Goal: Information Seeking & Learning: Learn about a topic

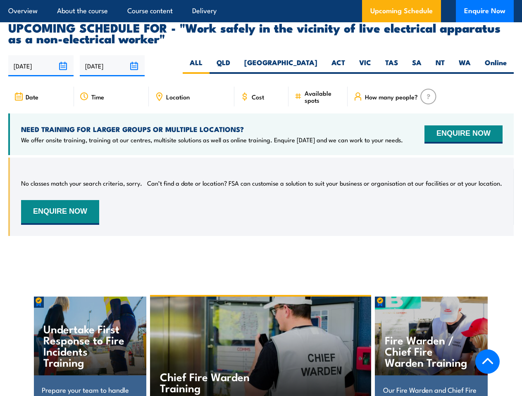
click at [261, 0] on article "Overview About the course Course content Delivery Upcoming Schedule Enquire Now" at bounding box center [260, 11] width 505 height 22
click at [41, 55] on input "[DATE]" at bounding box center [40, 65] width 65 height 21
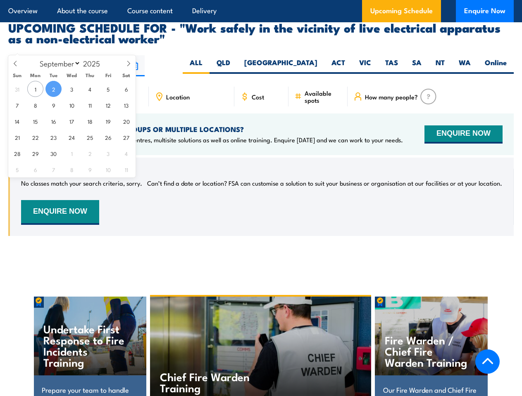
click at [112, 55] on input "[DATE]" at bounding box center [112, 65] width 65 height 21
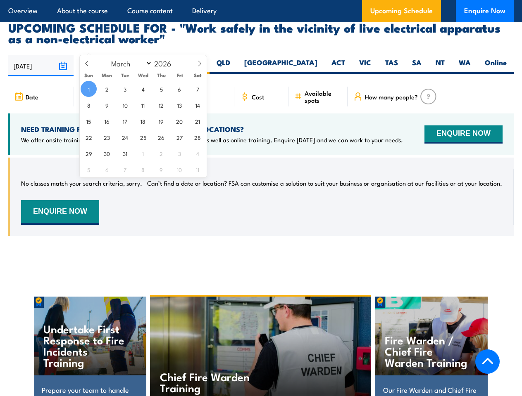
click at [261, 335] on div "Chief Fire Warden Training" at bounding box center [260, 349] width 221 height 104
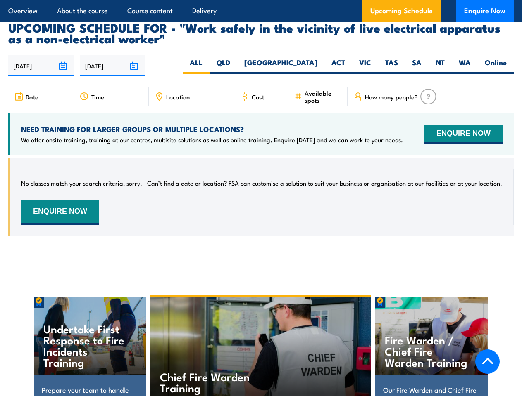
click at [261, 336] on div "Chief Fire Warden Training" at bounding box center [260, 349] width 221 height 104
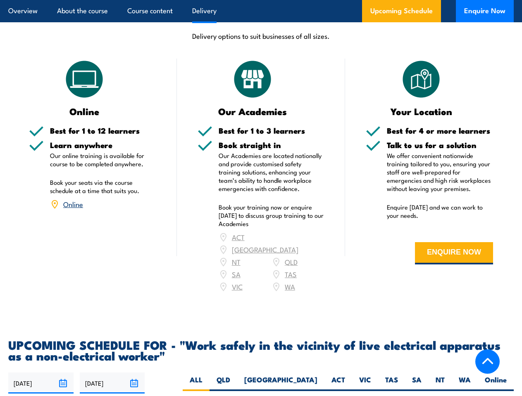
click at [261, 0] on article "Overview About the course Course content Delivery Upcoming Schedule Enquire Now" at bounding box center [260, 11] width 505 height 22
click at [41, 373] on input "[DATE]" at bounding box center [40, 383] width 65 height 21
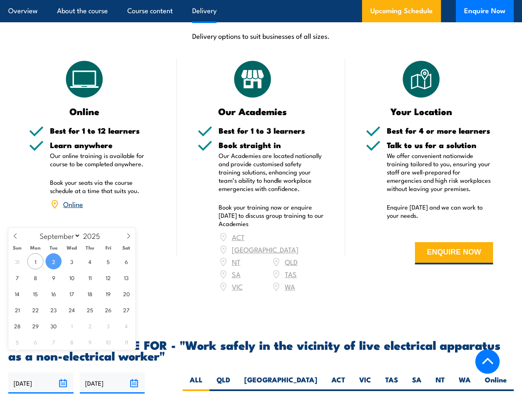
click at [112, 373] on input "[DATE]" at bounding box center [112, 383] width 65 height 21
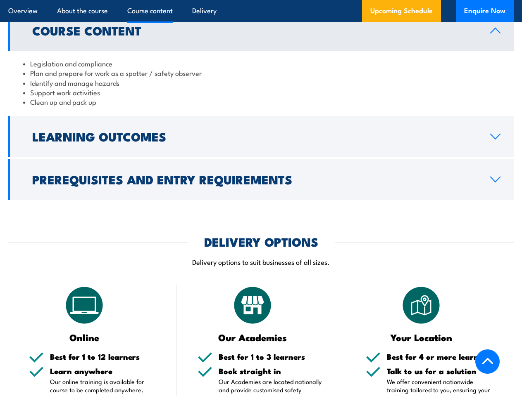
click at [261, 0] on article "Overview About the course Course content Delivery Upcoming Schedule Enquire Now" at bounding box center [260, 11] width 505 height 22
click at [261, 131] on h2 "Learning Outcomes" at bounding box center [254, 136] width 444 height 11
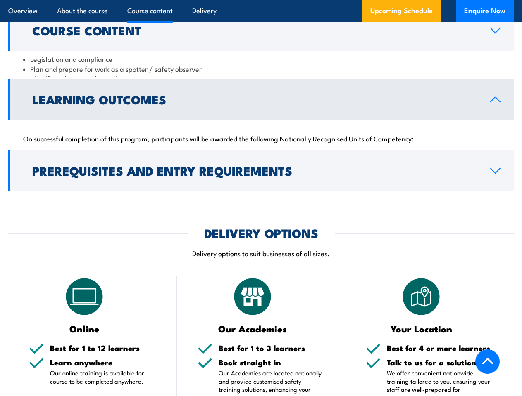
click at [261, 170] on h2 "Prerequisites and Entry Requirements" at bounding box center [254, 170] width 444 height 11
